Goal: Contribute content

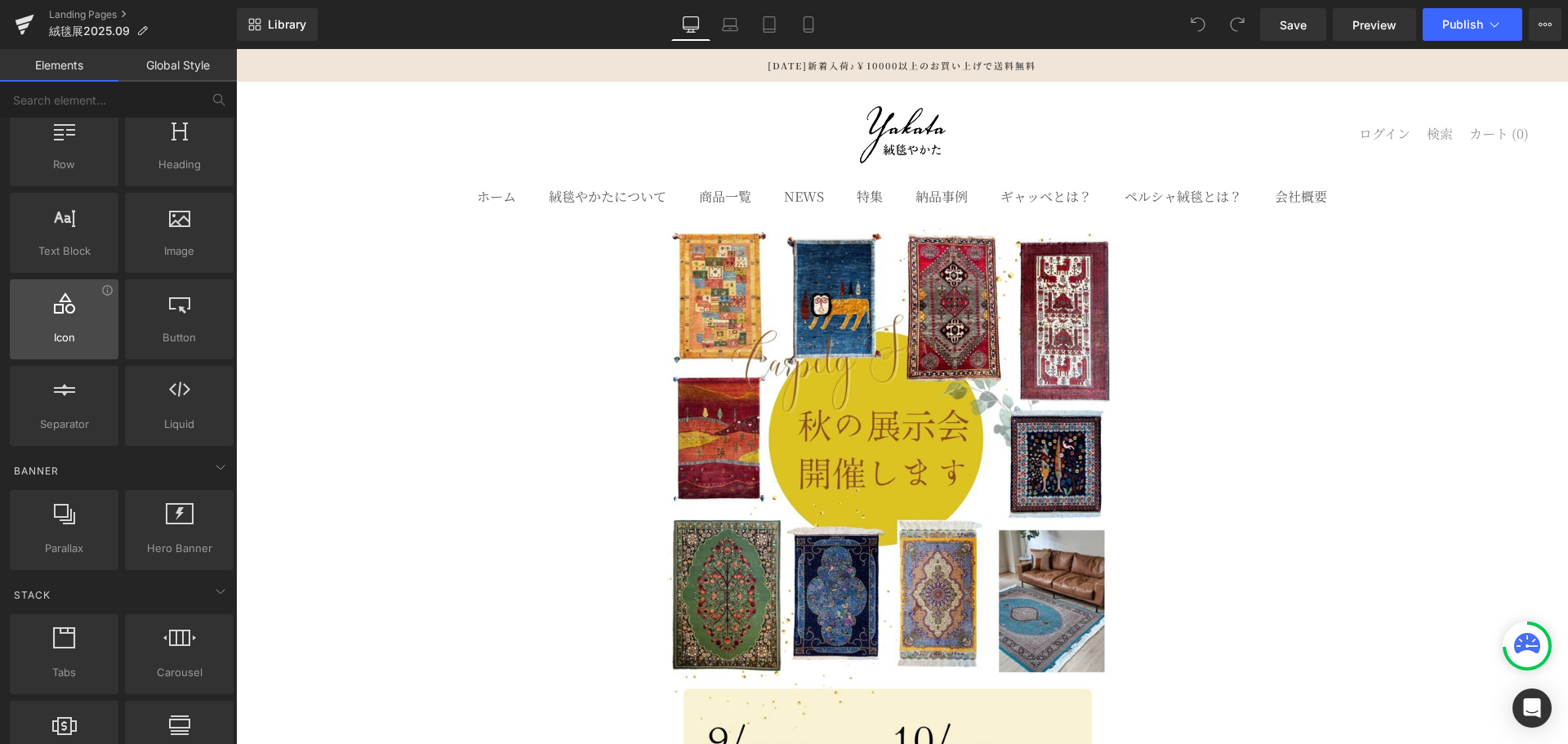
scroll to position [82, 0]
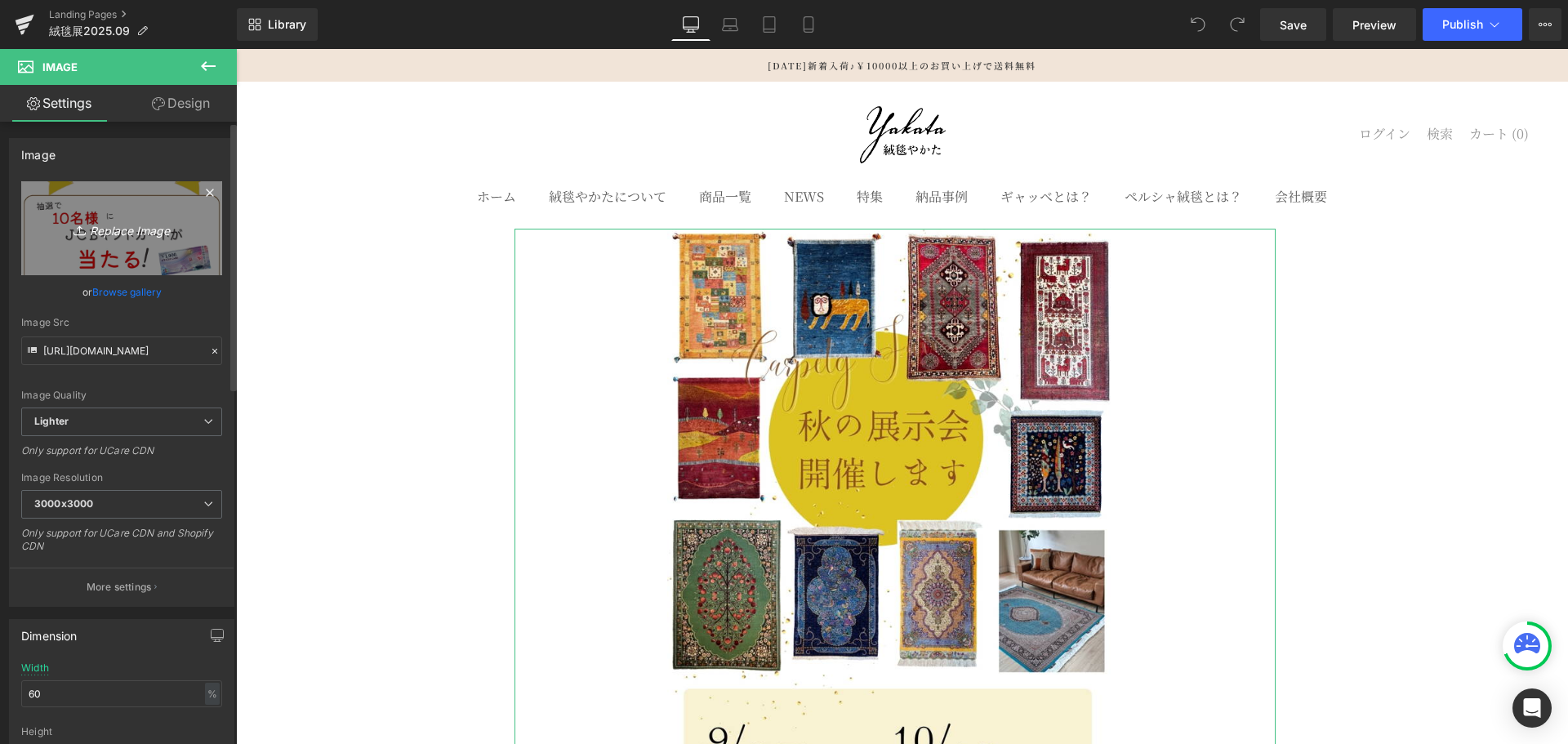
click at [127, 233] on icon "Replace Image" at bounding box center [121, 228] width 131 height 20
type input "C:\fakepath\1.jpg"
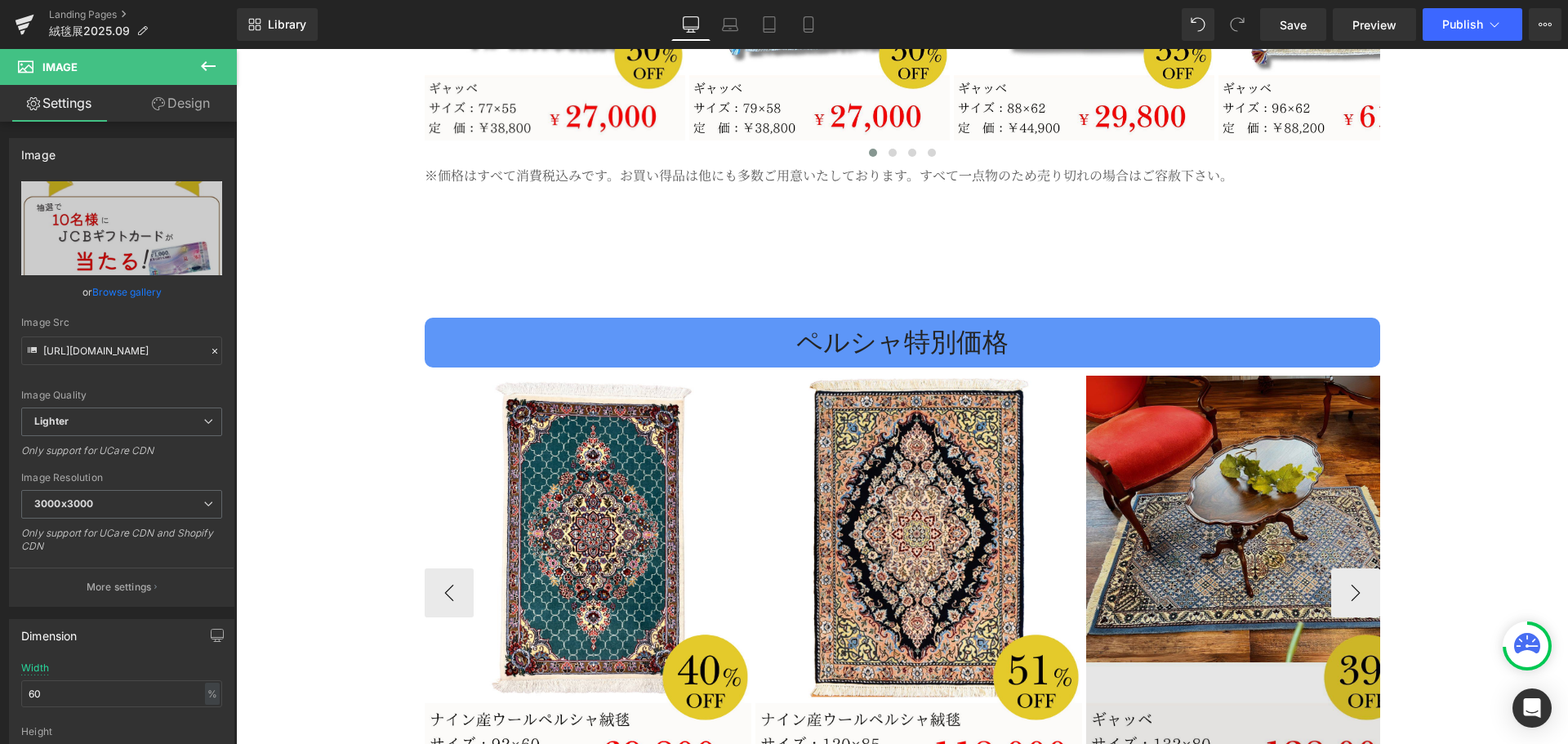
scroll to position [3104, 0]
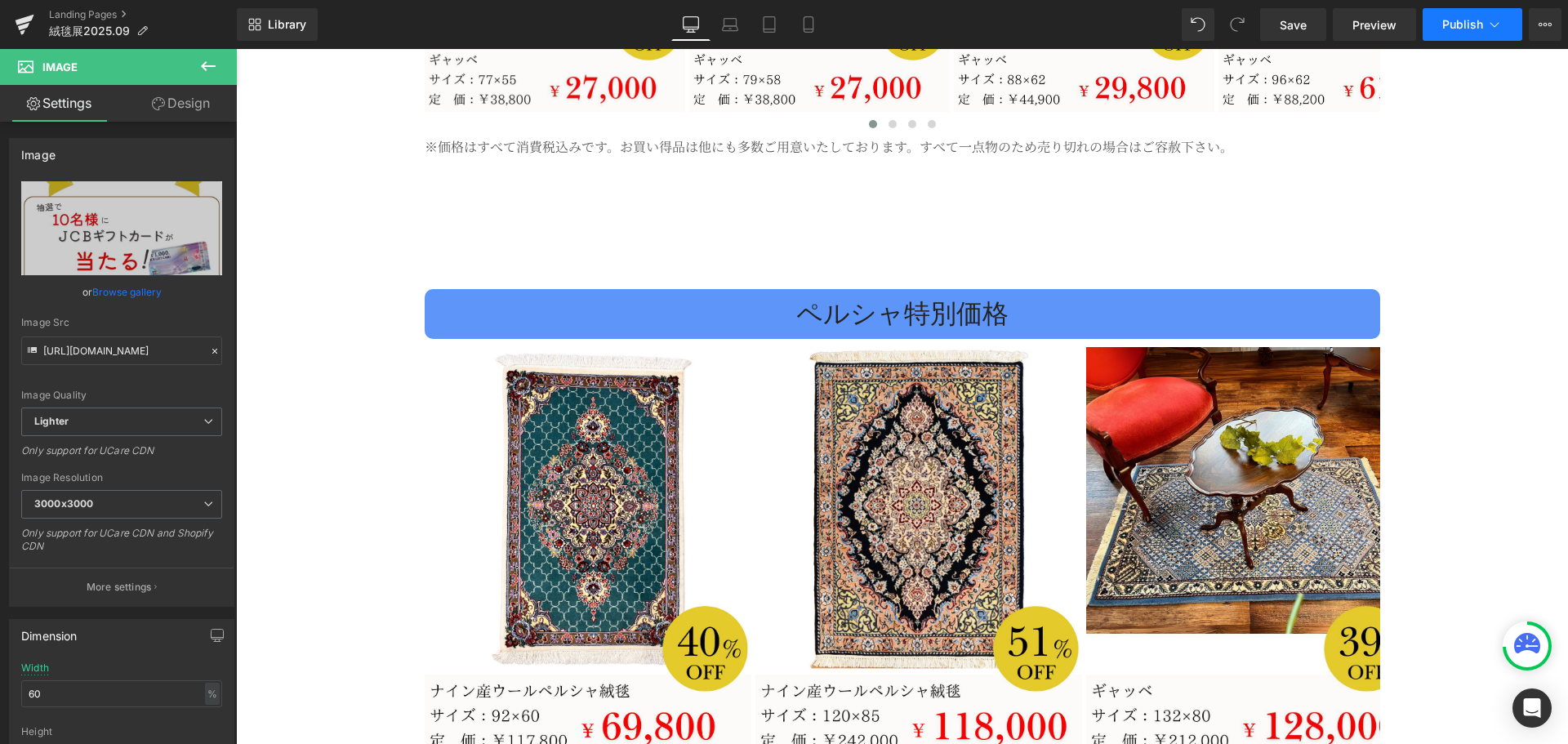
click at [1442, 24] on span "Publish" at bounding box center [1462, 24] width 41 height 13
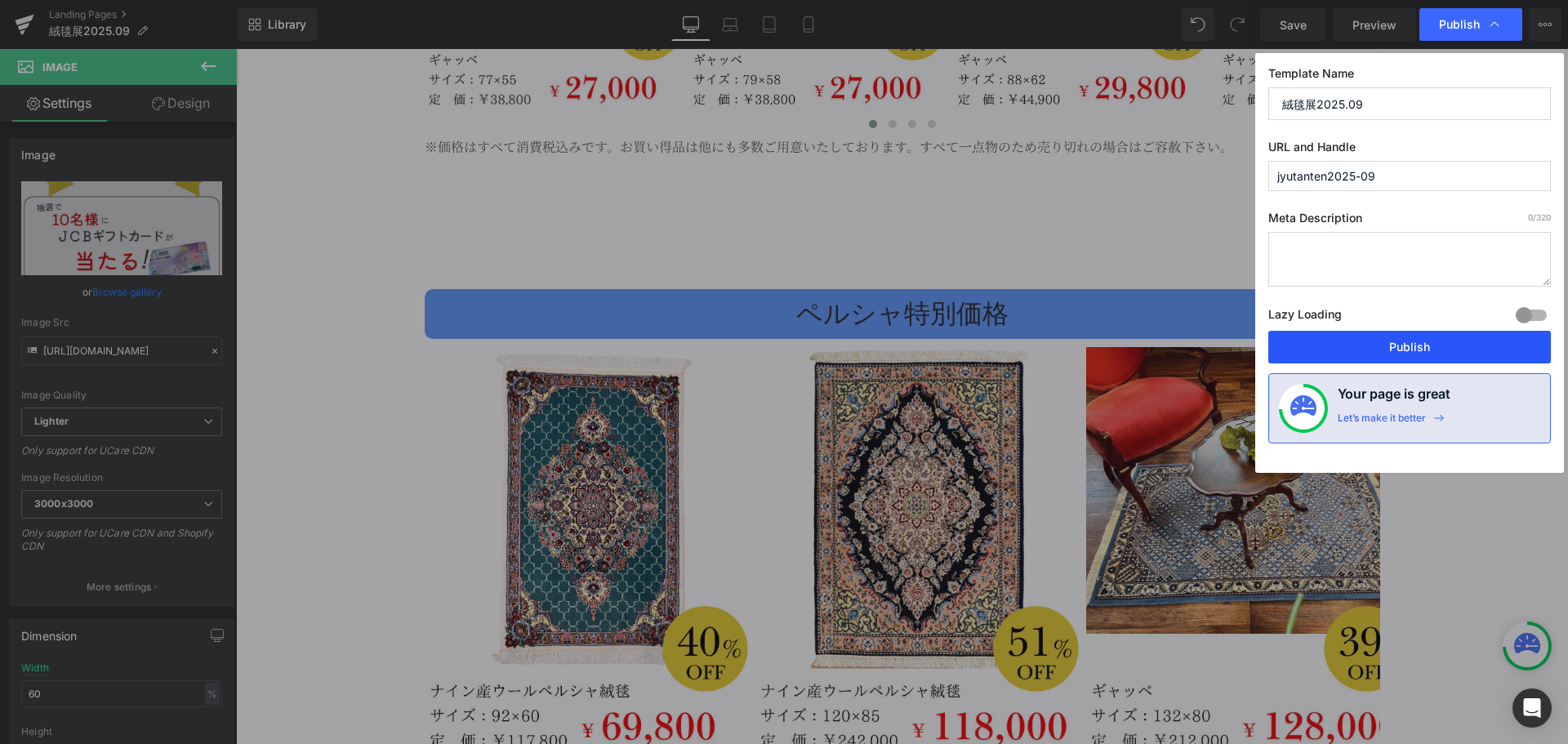
click at [1411, 351] on button "Publish" at bounding box center [1408, 347] width 282 height 33
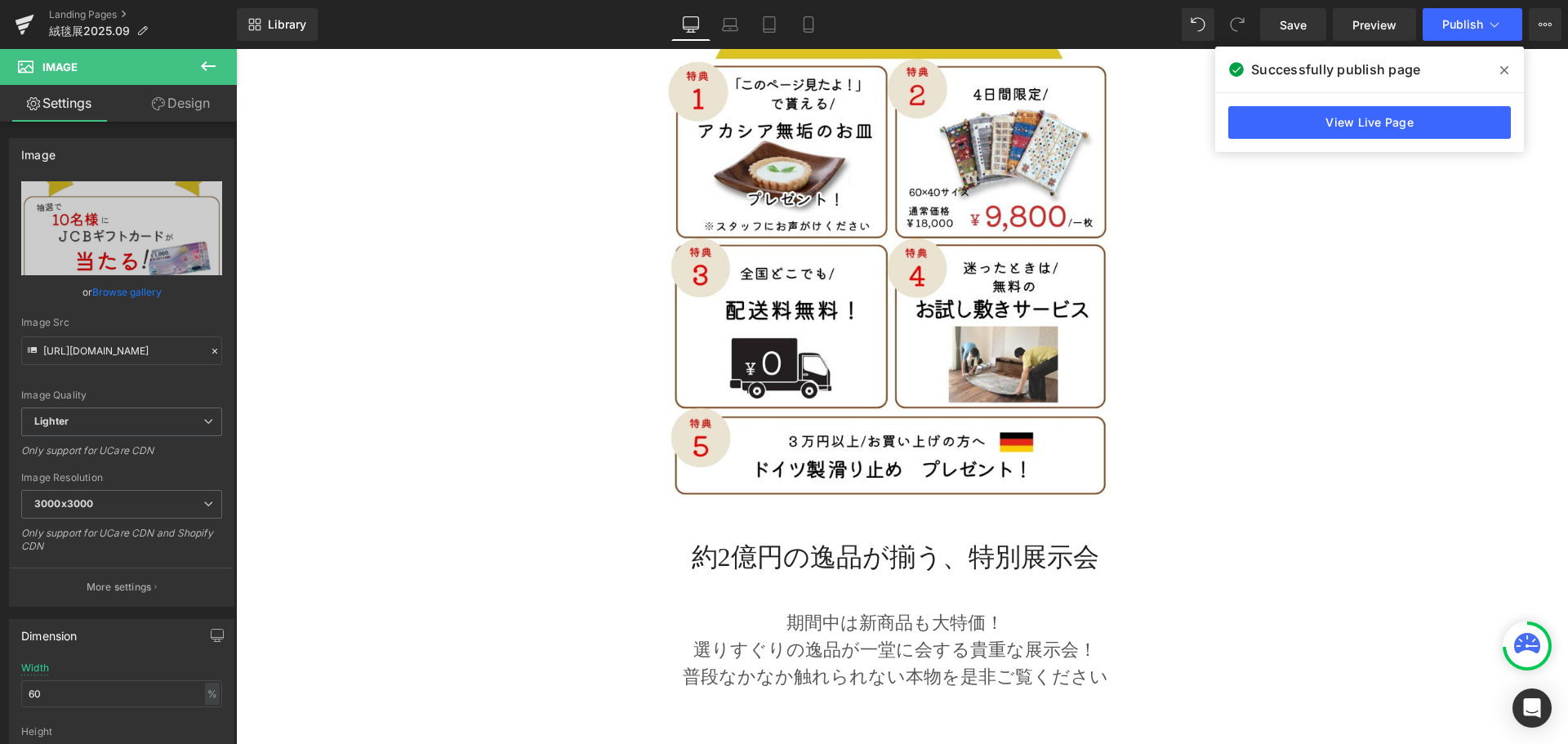
scroll to position [1878, 0]
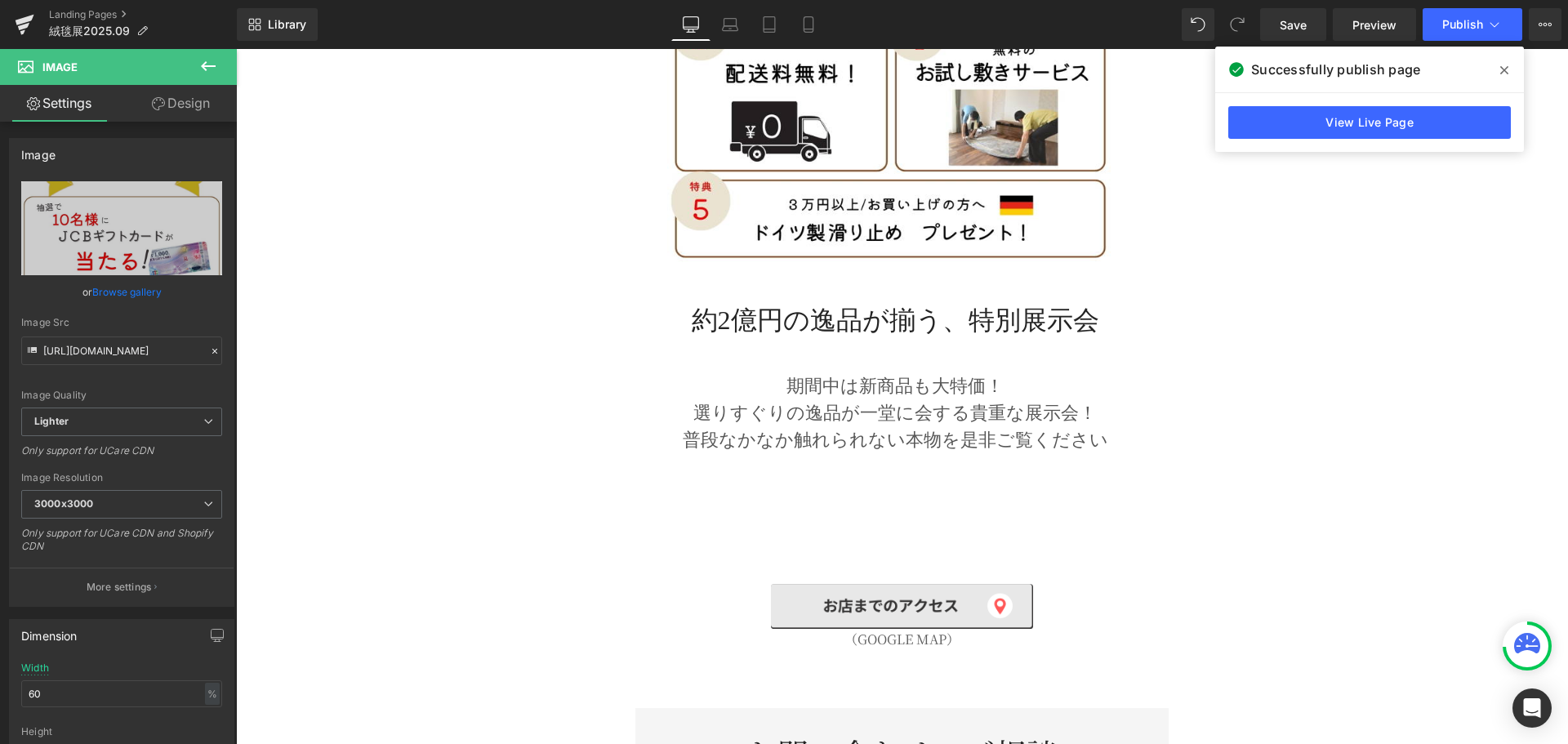
click at [904, 389] on span "Text Block" at bounding box center [886, 399] width 54 height 20
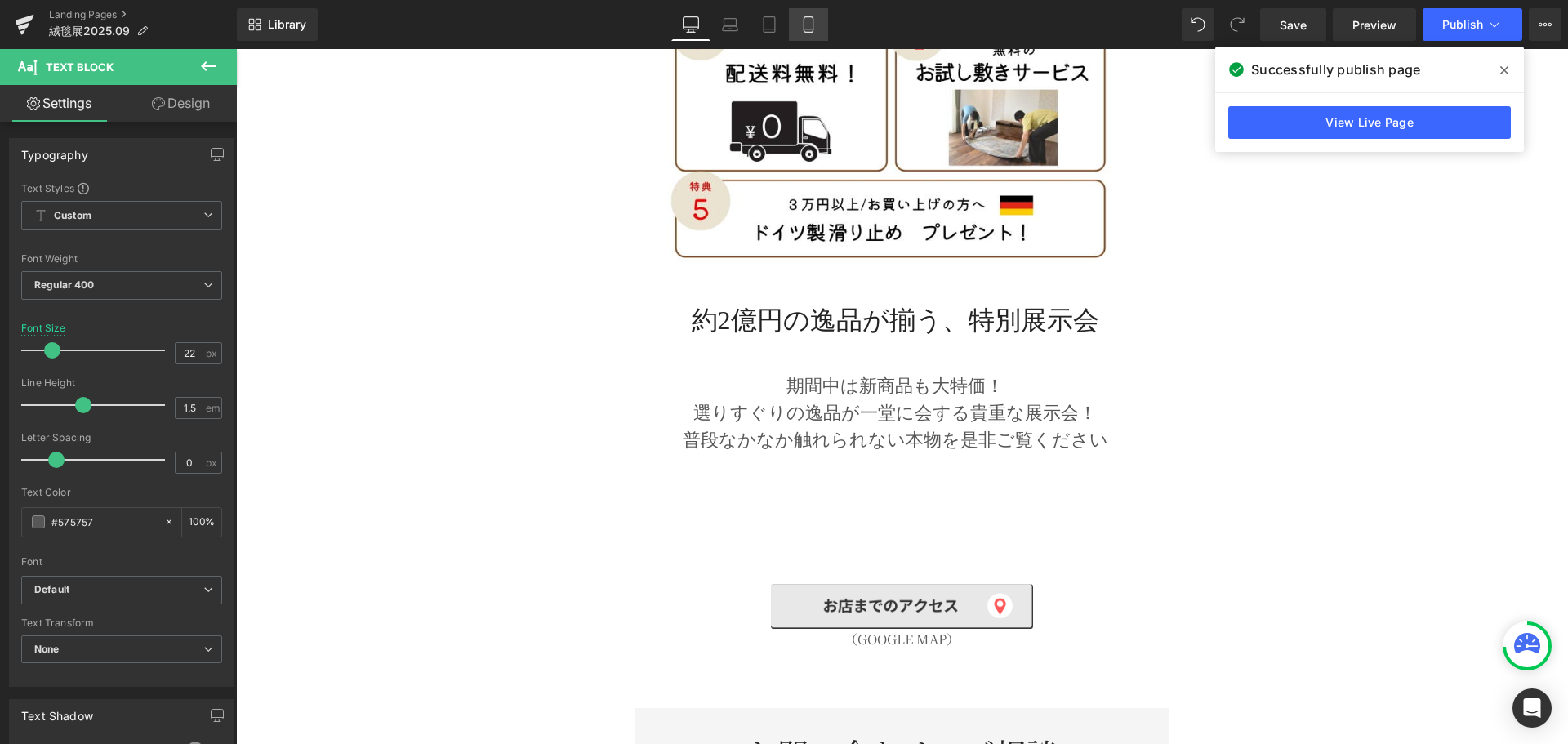
click at [814, 20] on icon at bounding box center [808, 24] width 16 height 16
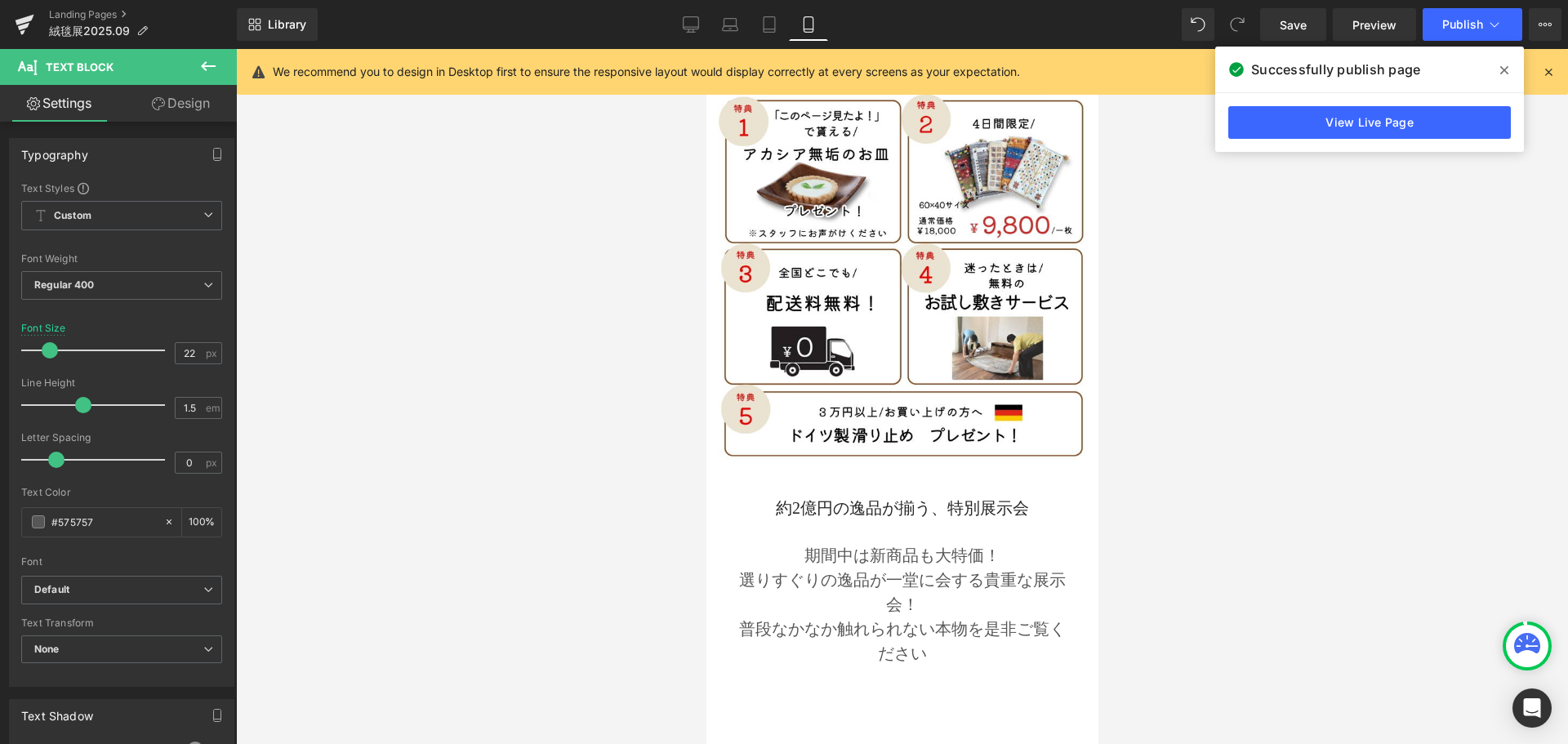
scroll to position [1272, 0]
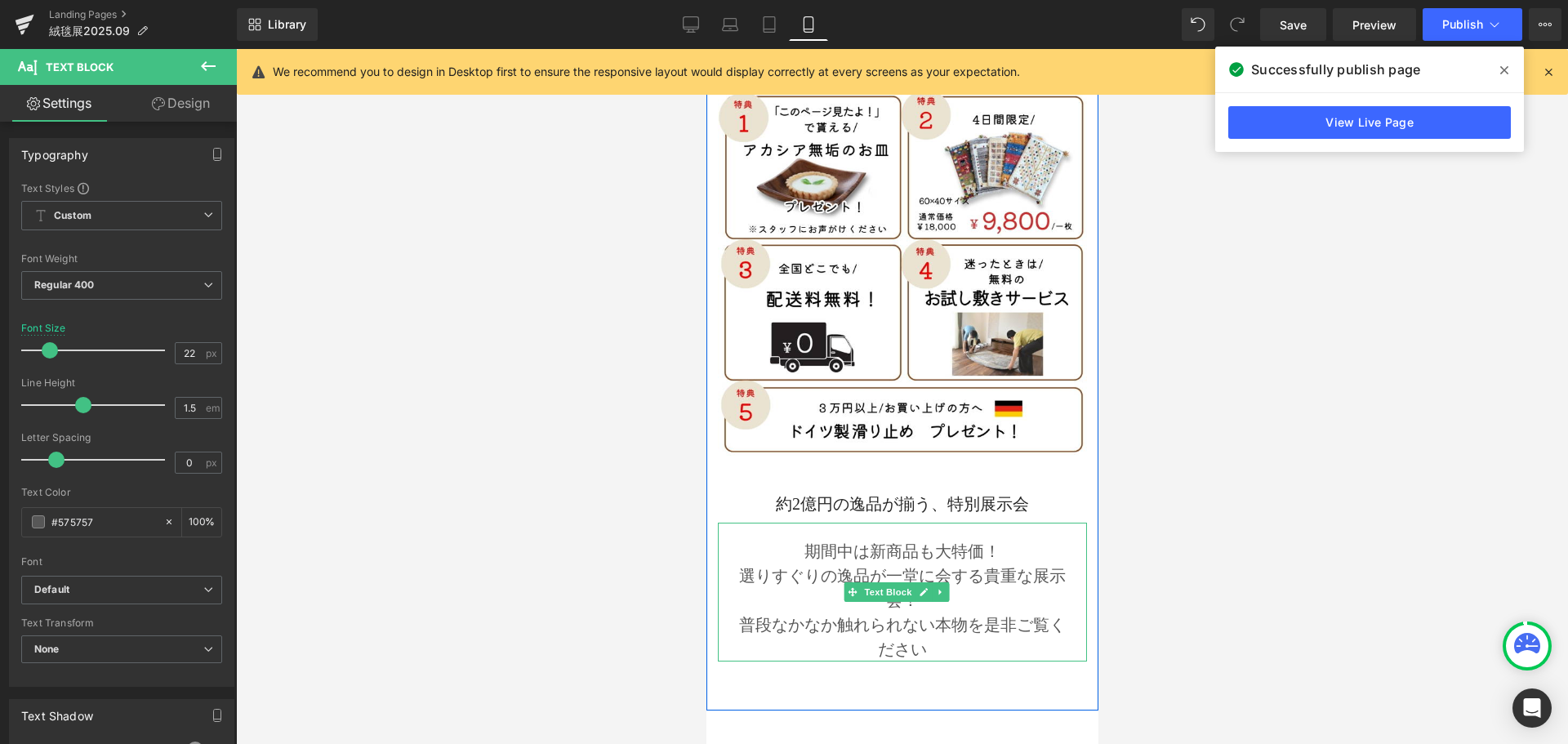
click at [889, 539] on p "期間中は新商品も大特価！" at bounding box center [901, 551] width 336 height 25
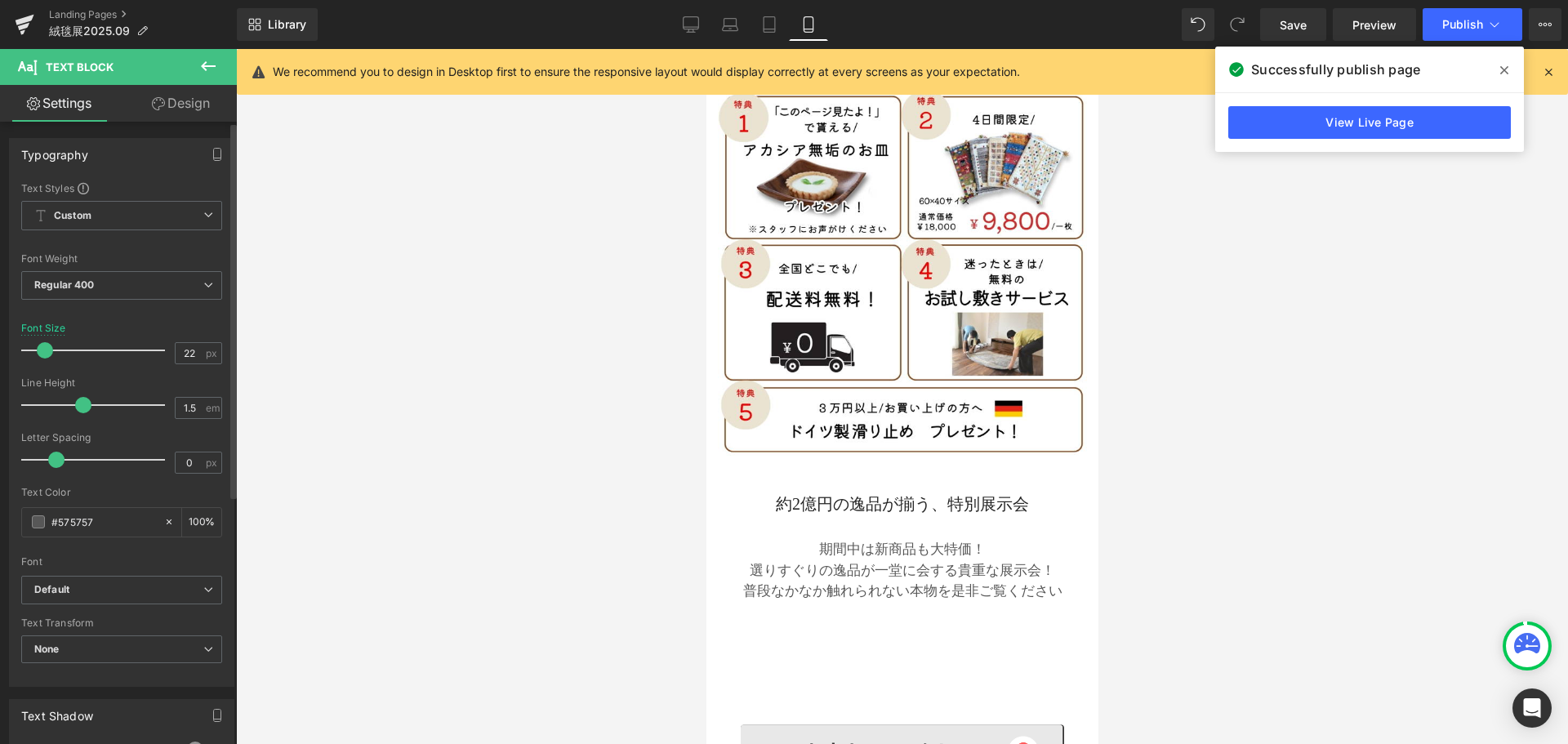
click at [46, 348] on span at bounding box center [45, 351] width 16 height 16
click at [1461, 24] on span "Publish" at bounding box center [1462, 24] width 41 height 13
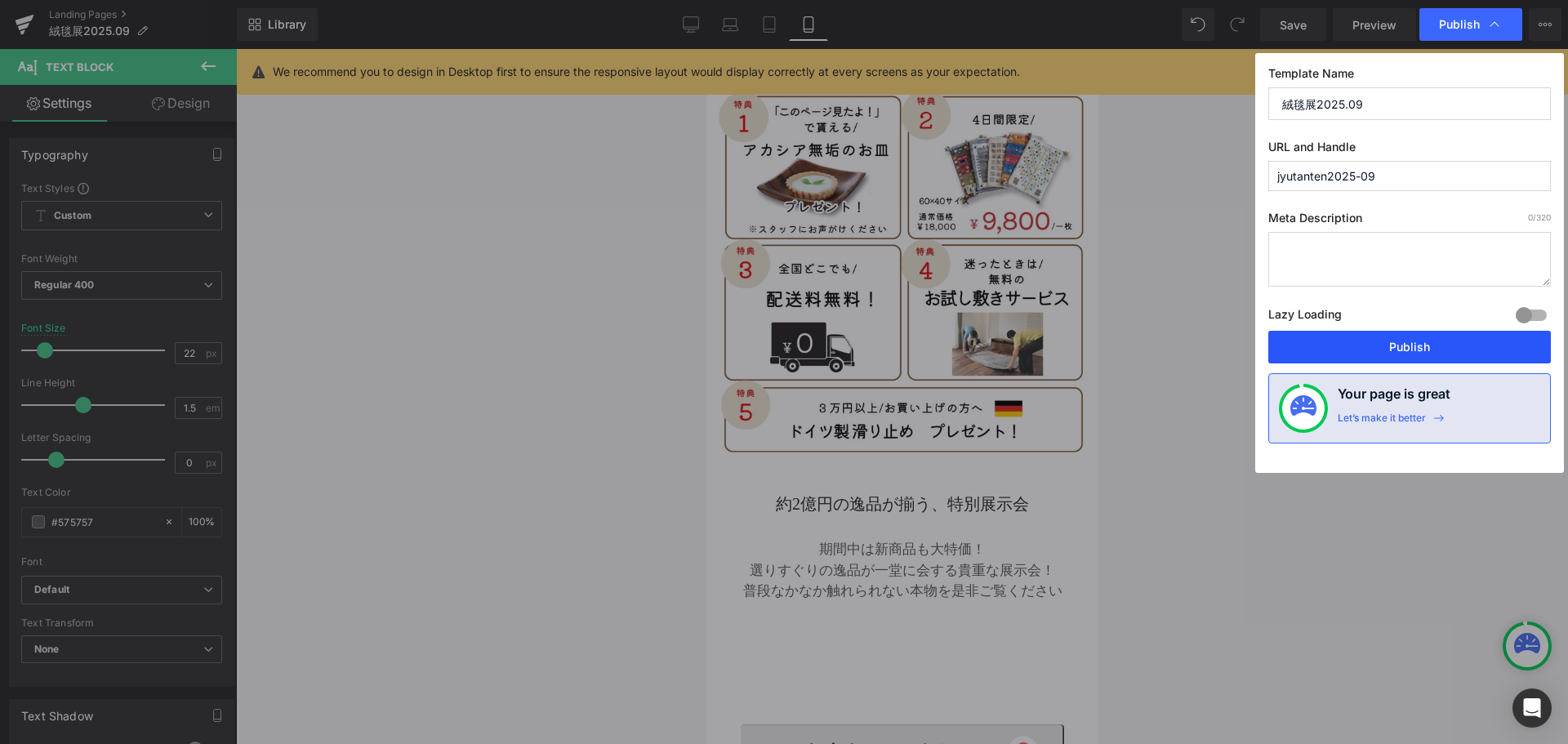
click at [1401, 347] on button "Publish" at bounding box center [1408, 347] width 282 height 33
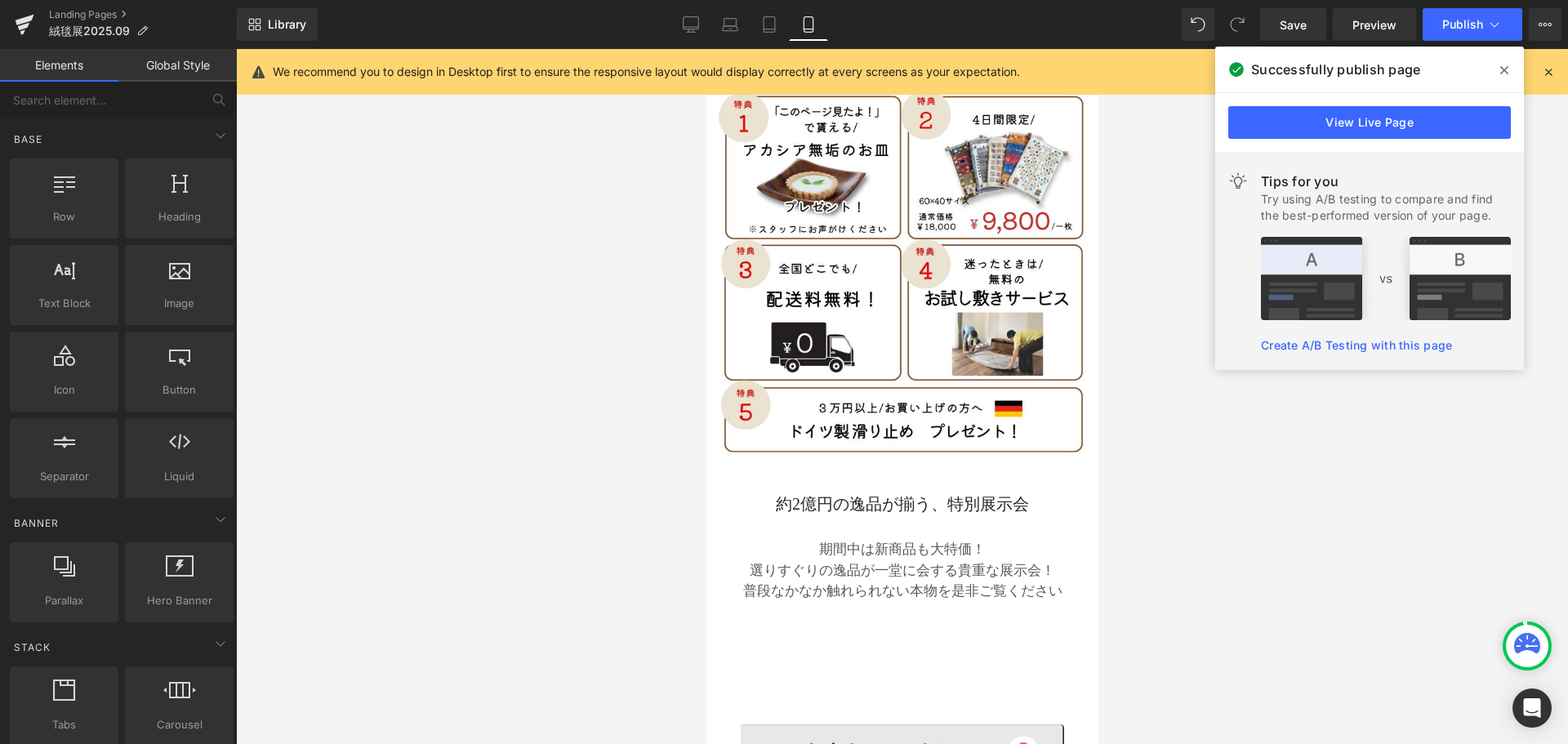
click at [1378, 521] on div at bounding box center [901, 396] width 1331 height 695
